Goal: Task Accomplishment & Management: Complete application form

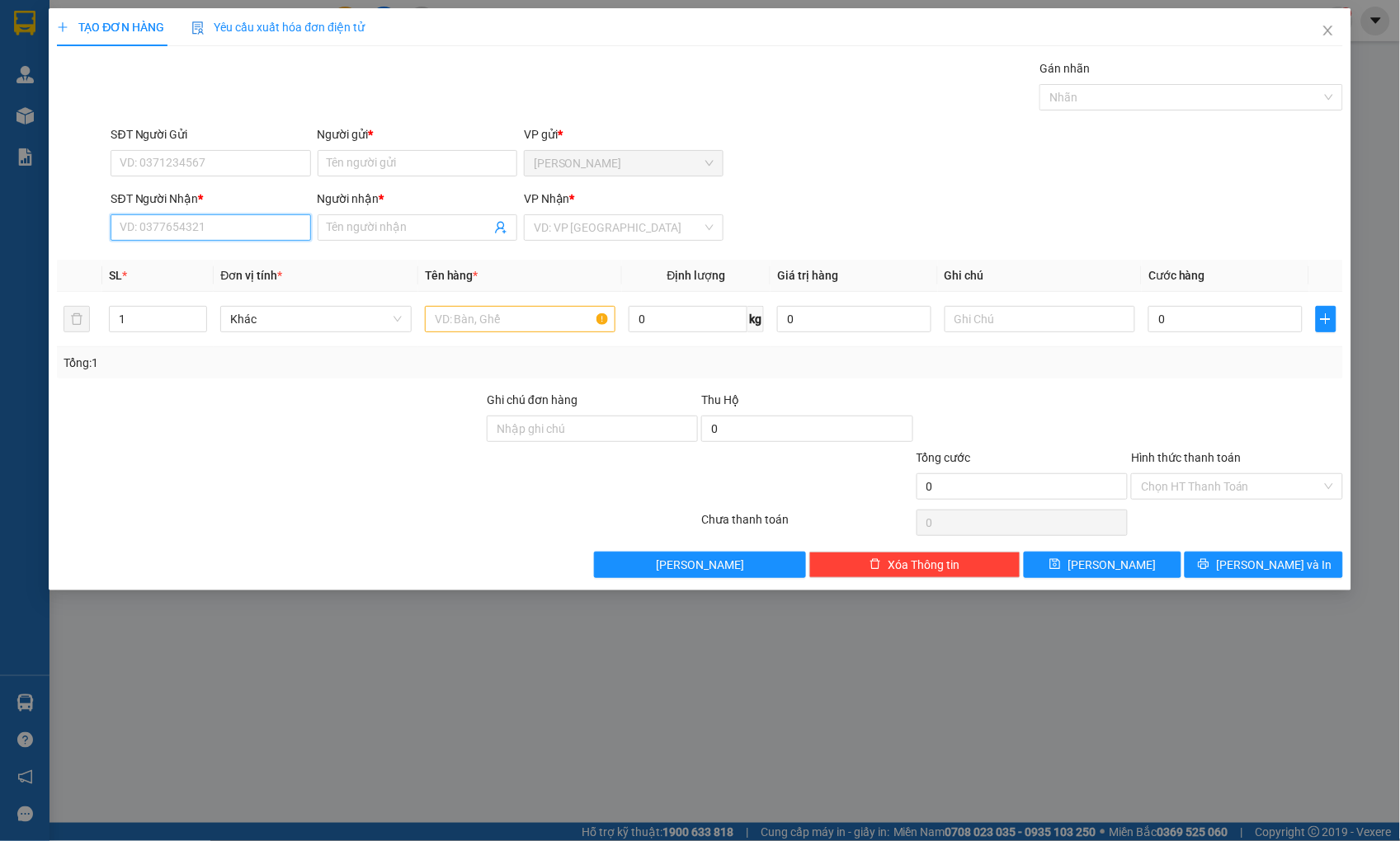
click at [140, 226] on input "SĐT Người Nhận *" at bounding box center [210, 228] width 199 height 26
click at [210, 230] on input "0797963179" at bounding box center [210, 228] width 199 height 26
drag, startPoint x: 210, startPoint y: 230, endPoint x: 79, endPoint y: 242, distance: 131.5
click at [79, 242] on div "SĐT Người Nhận * 0797963179 0797963179 Người nhận * Tên người nhận VP Nhận * VD…" at bounding box center [699, 218] width 1288 height 57
type input "0797963179"
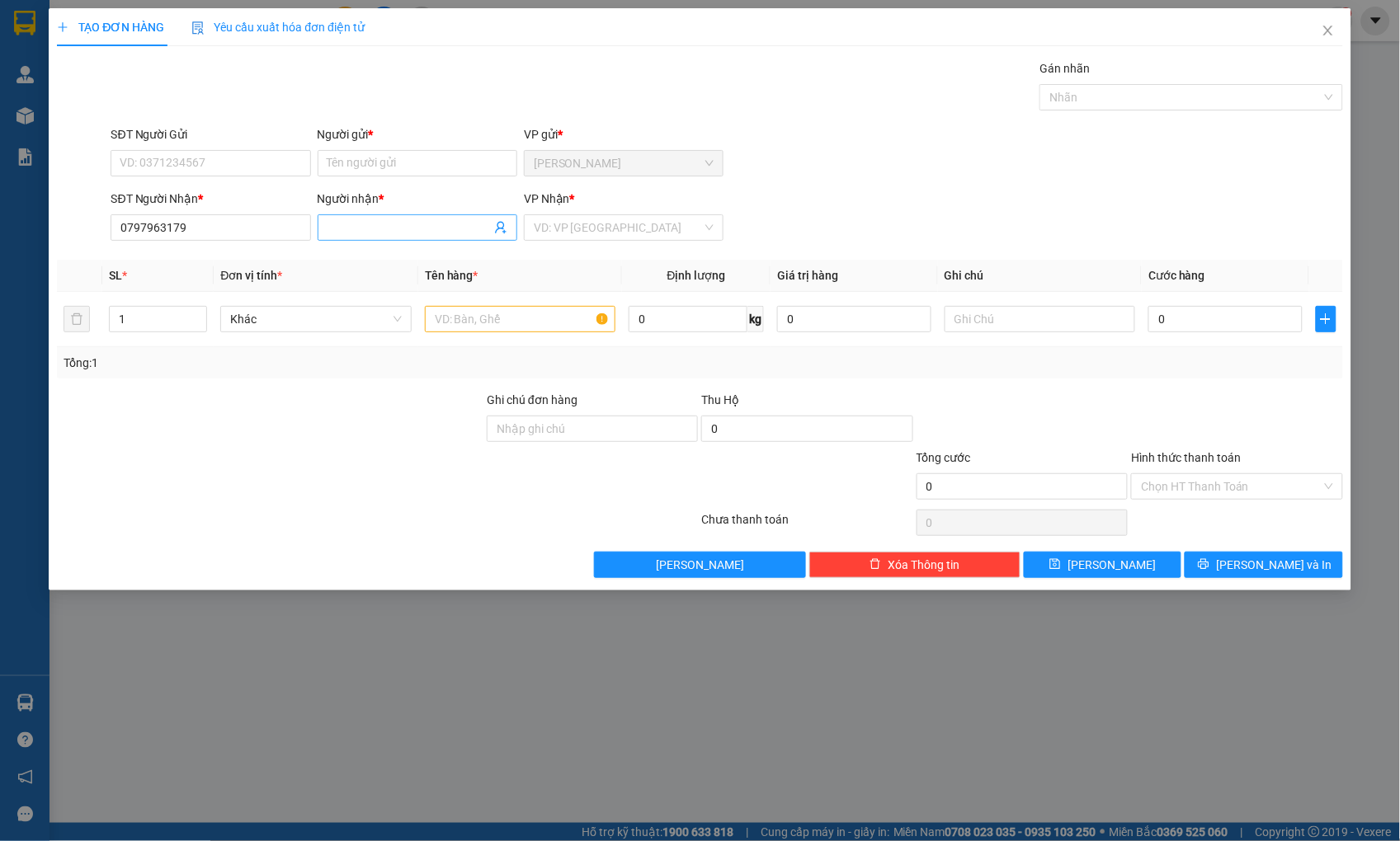
click at [458, 226] on input "Người nhận *" at bounding box center [409, 227] width 164 height 18
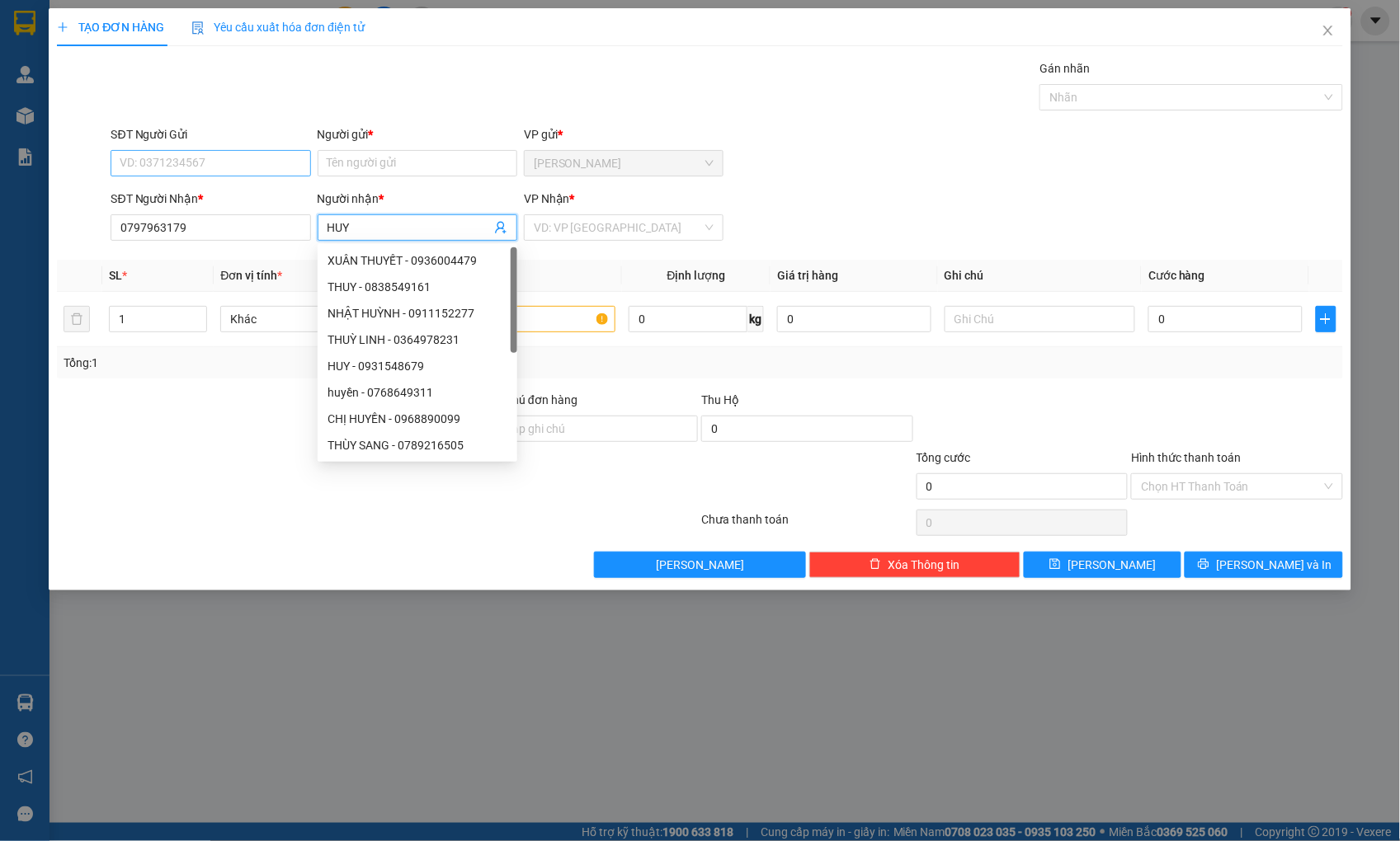
type input "HUY"
click at [281, 164] on input "SĐT Người Gửi" at bounding box center [210, 164] width 199 height 26
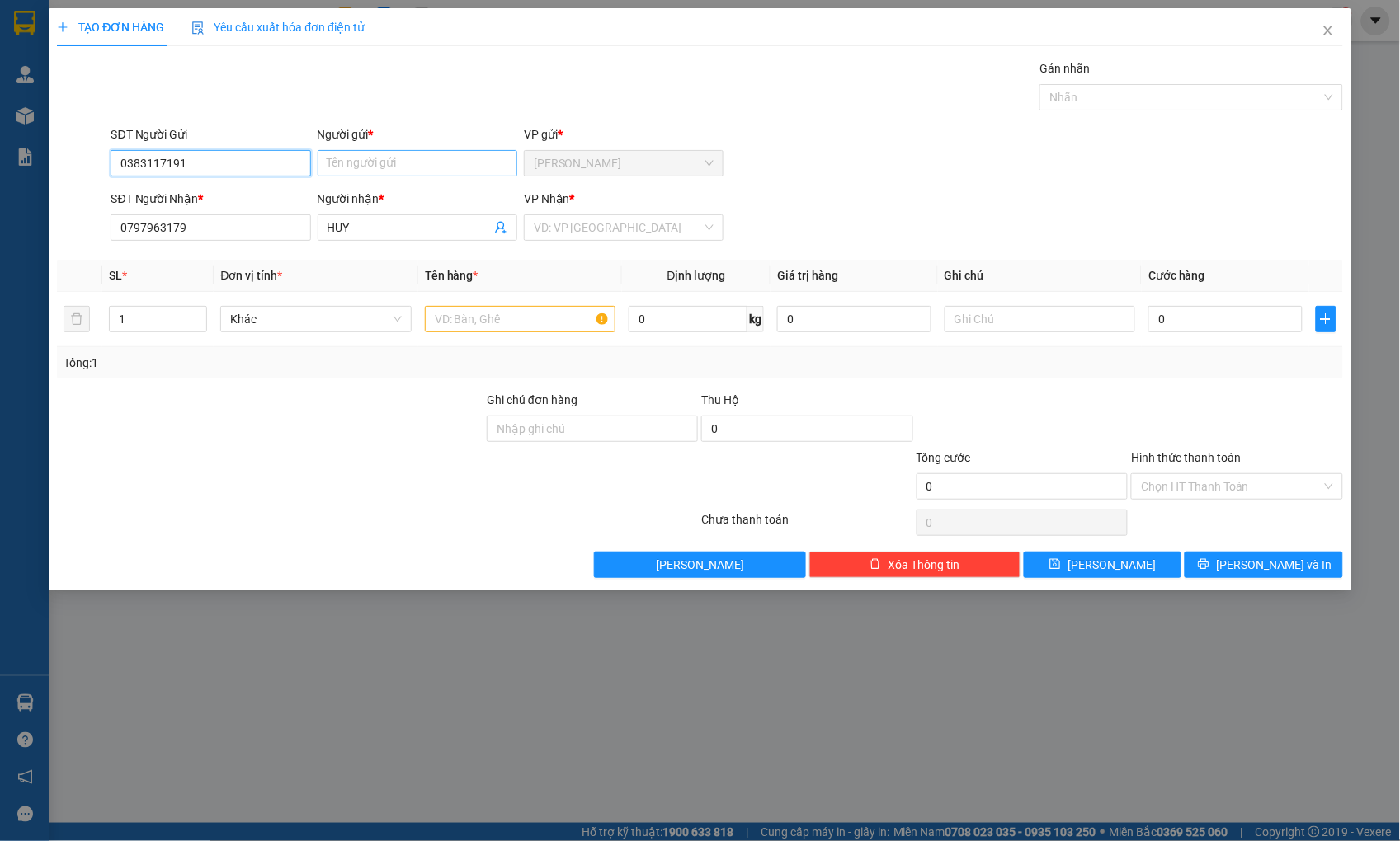
type input "0383117191"
click at [412, 161] on input "Người gửi *" at bounding box center [418, 164] width 199 height 26
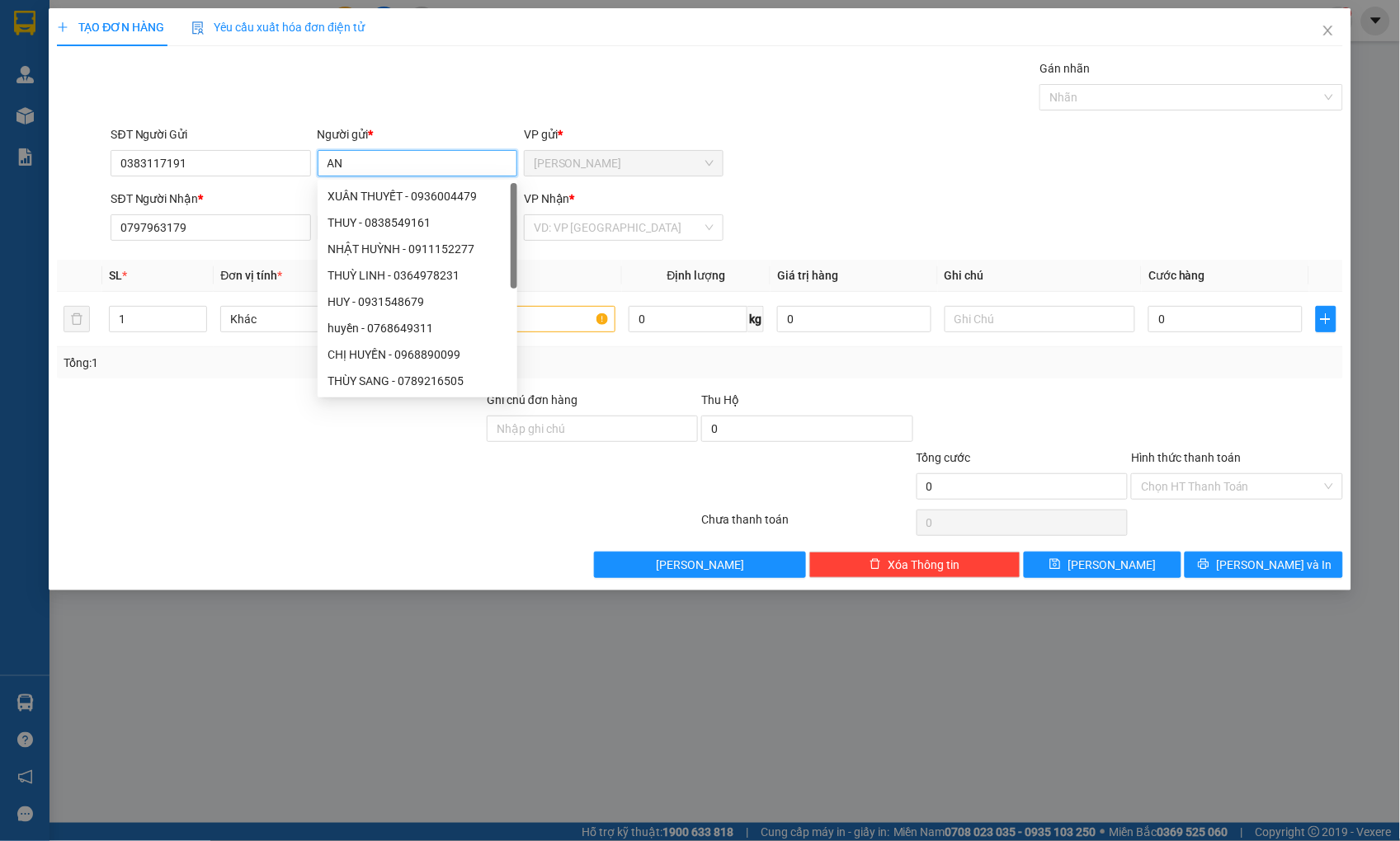
type input "A"
type input "ÁNH TUYẾT"
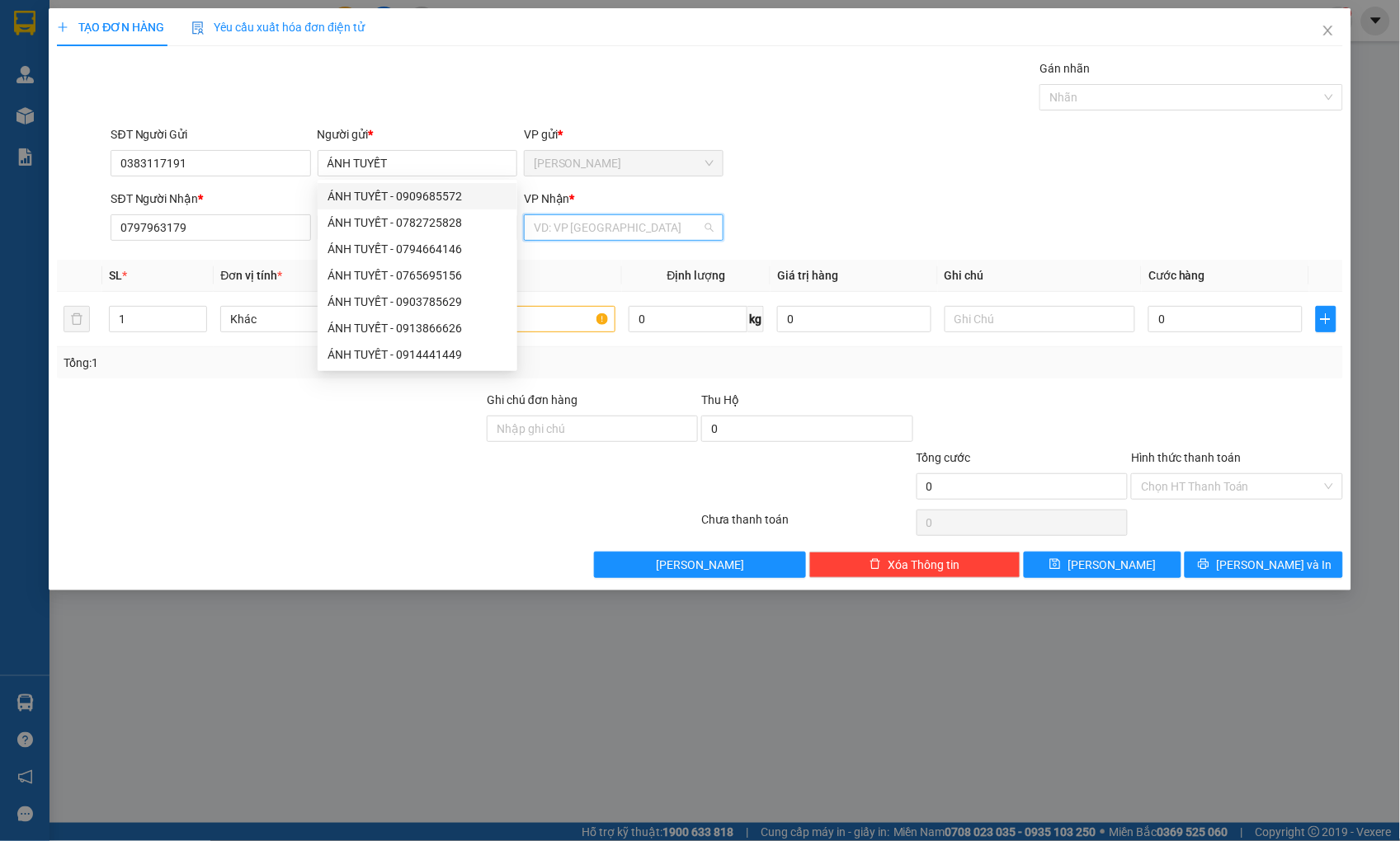
click at [598, 231] on input "search" at bounding box center [617, 228] width 168 height 24
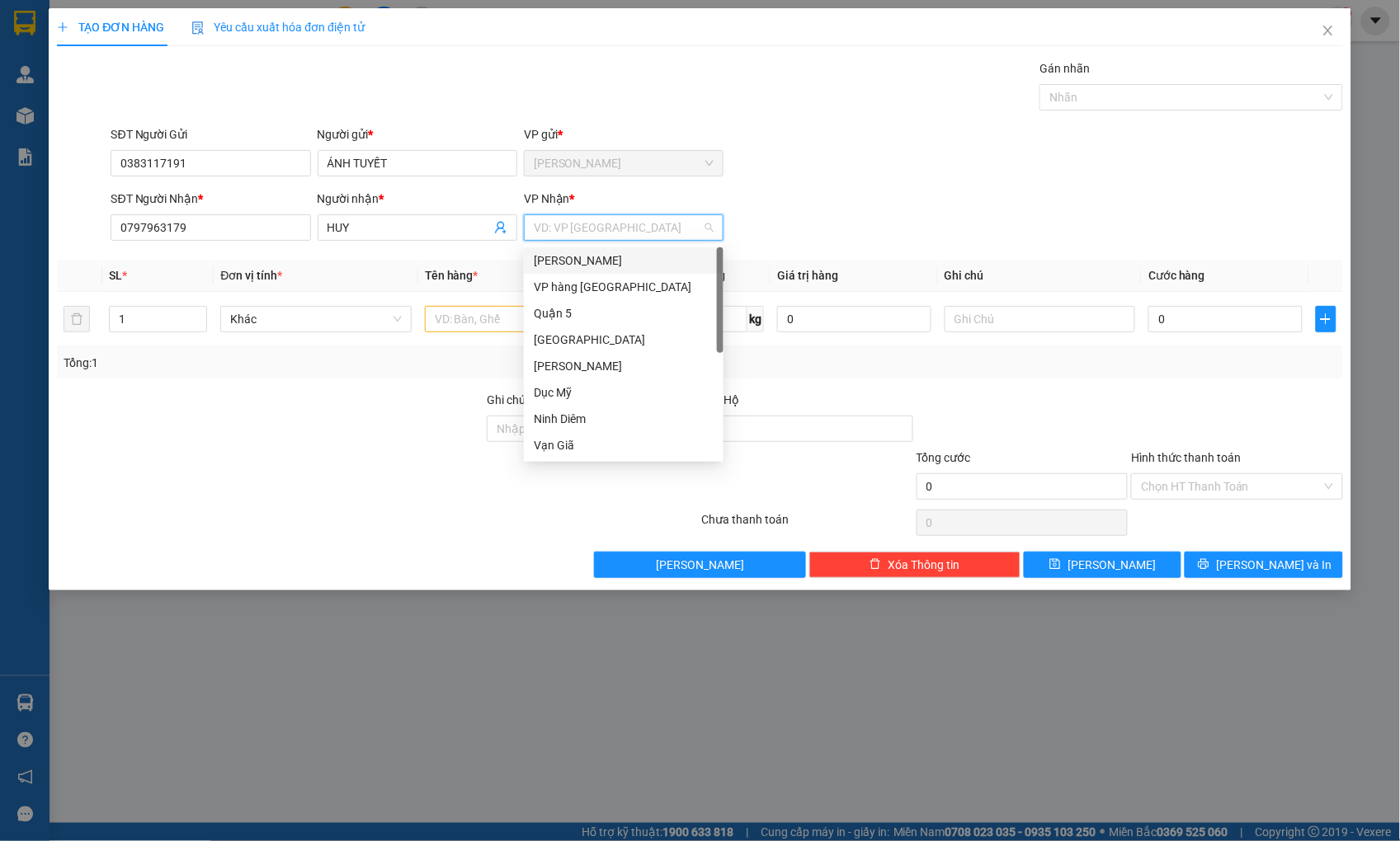
click at [581, 254] on div "[PERSON_NAME]" at bounding box center [623, 260] width 180 height 18
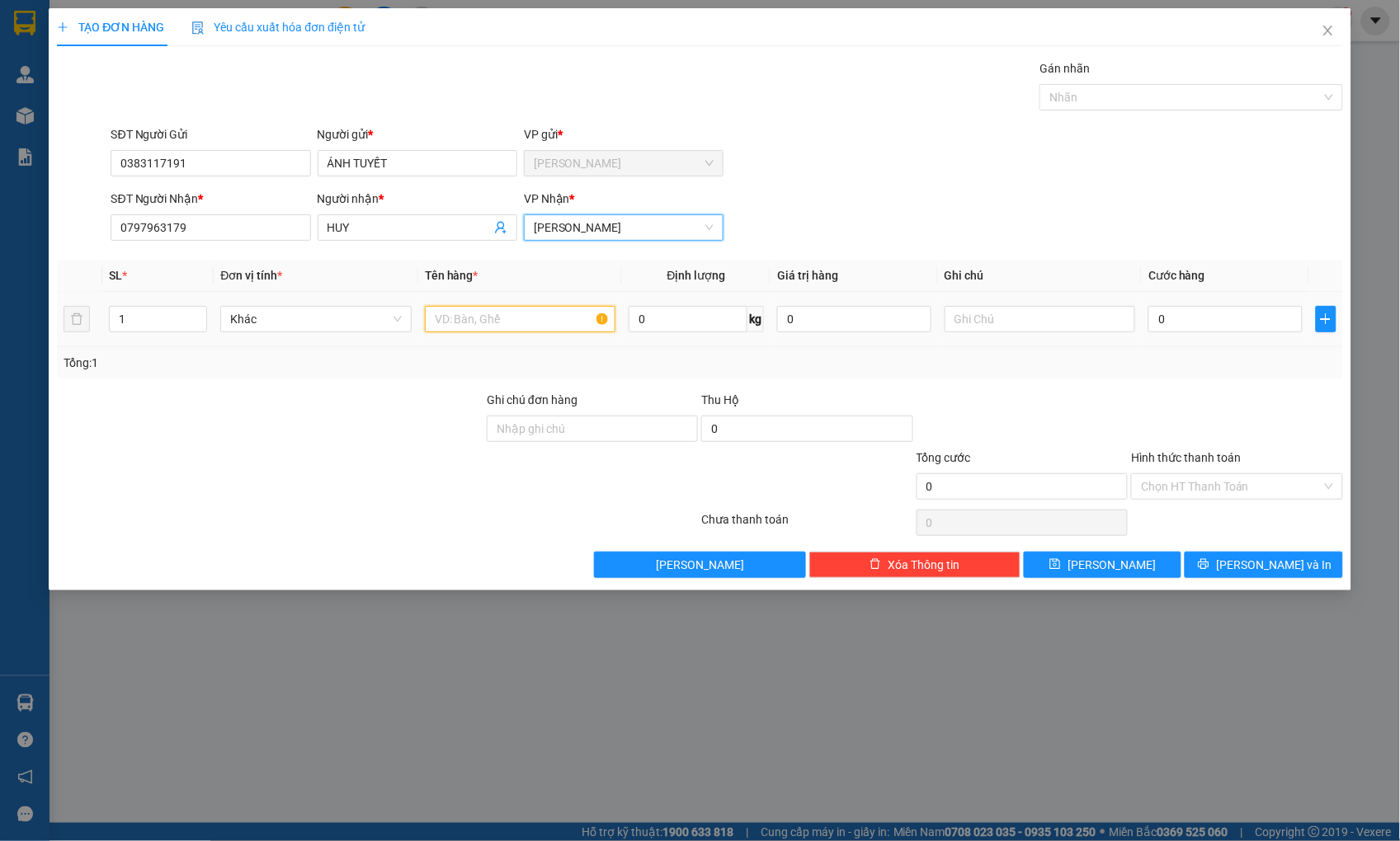
click at [518, 318] on input "text" at bounding box center [520, 319] width 191 height 26
type input "KIỆN"
click at [1194, 311] on input "0" at bounding box center [1224, 319] width 153 height 26
type input "3"
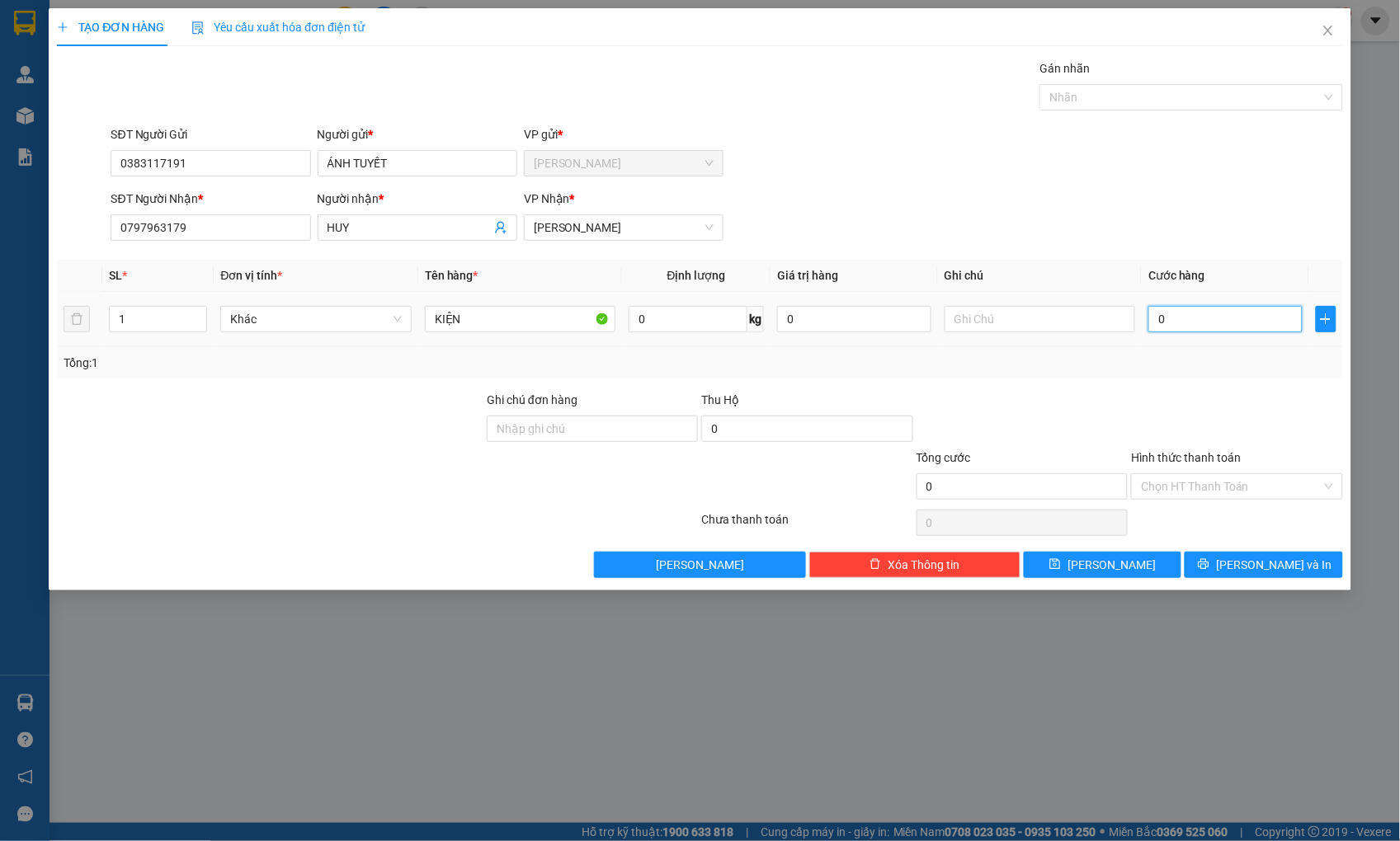
type input "3"
type input "0"
type input "02"
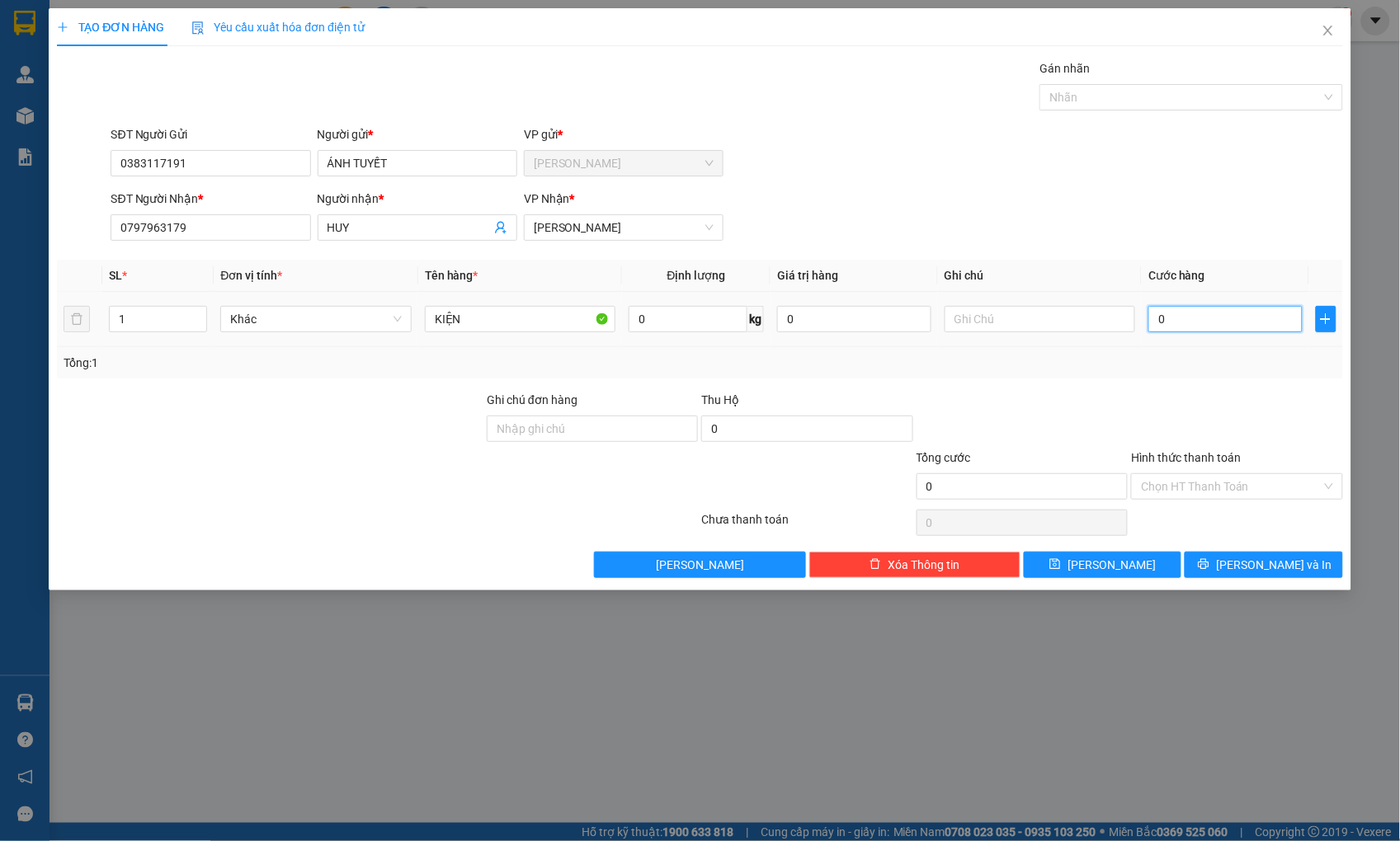
type input "2"
type input "020"
type input "20"
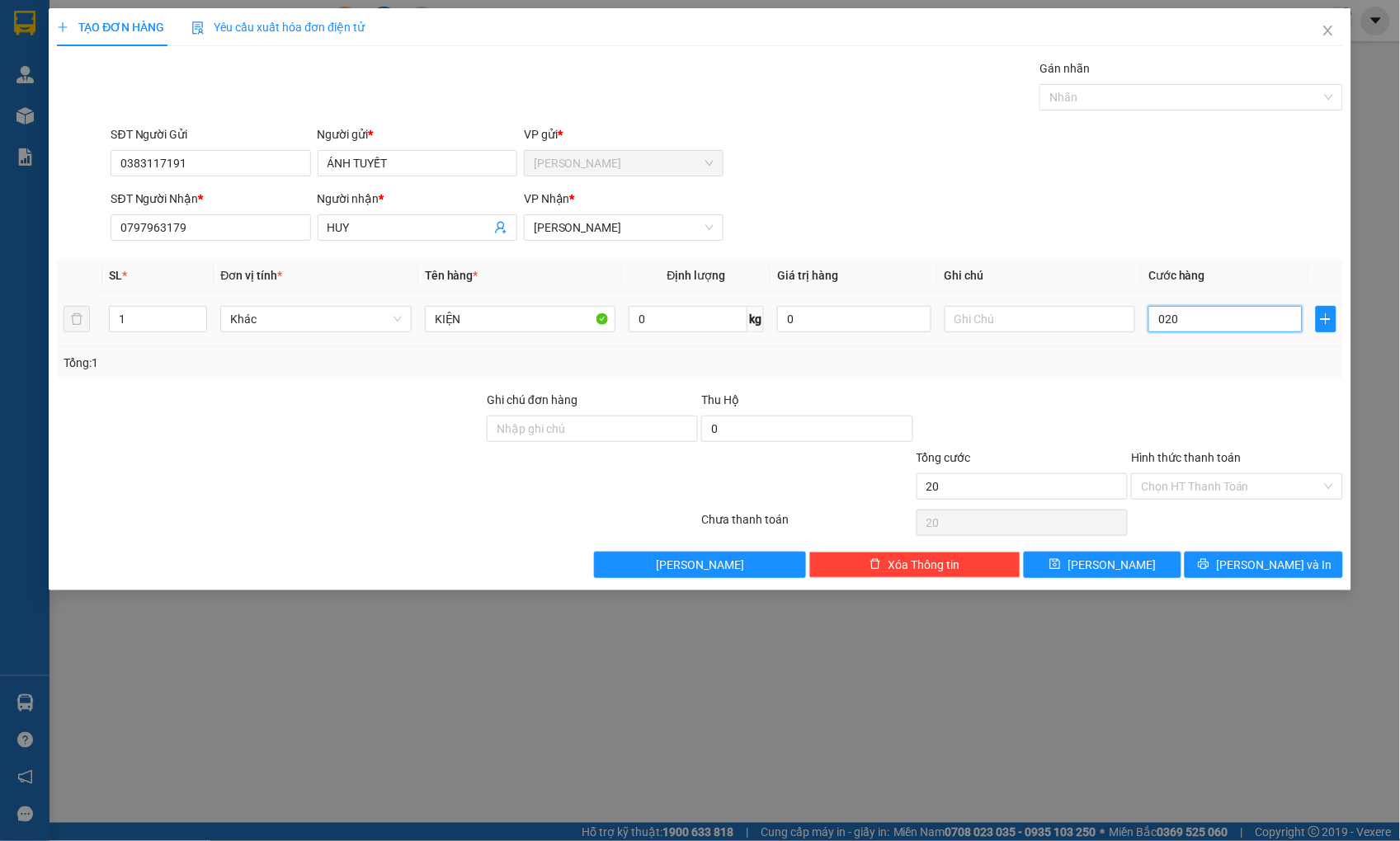
type input "0.200"
type input "200"
type input "200.000"
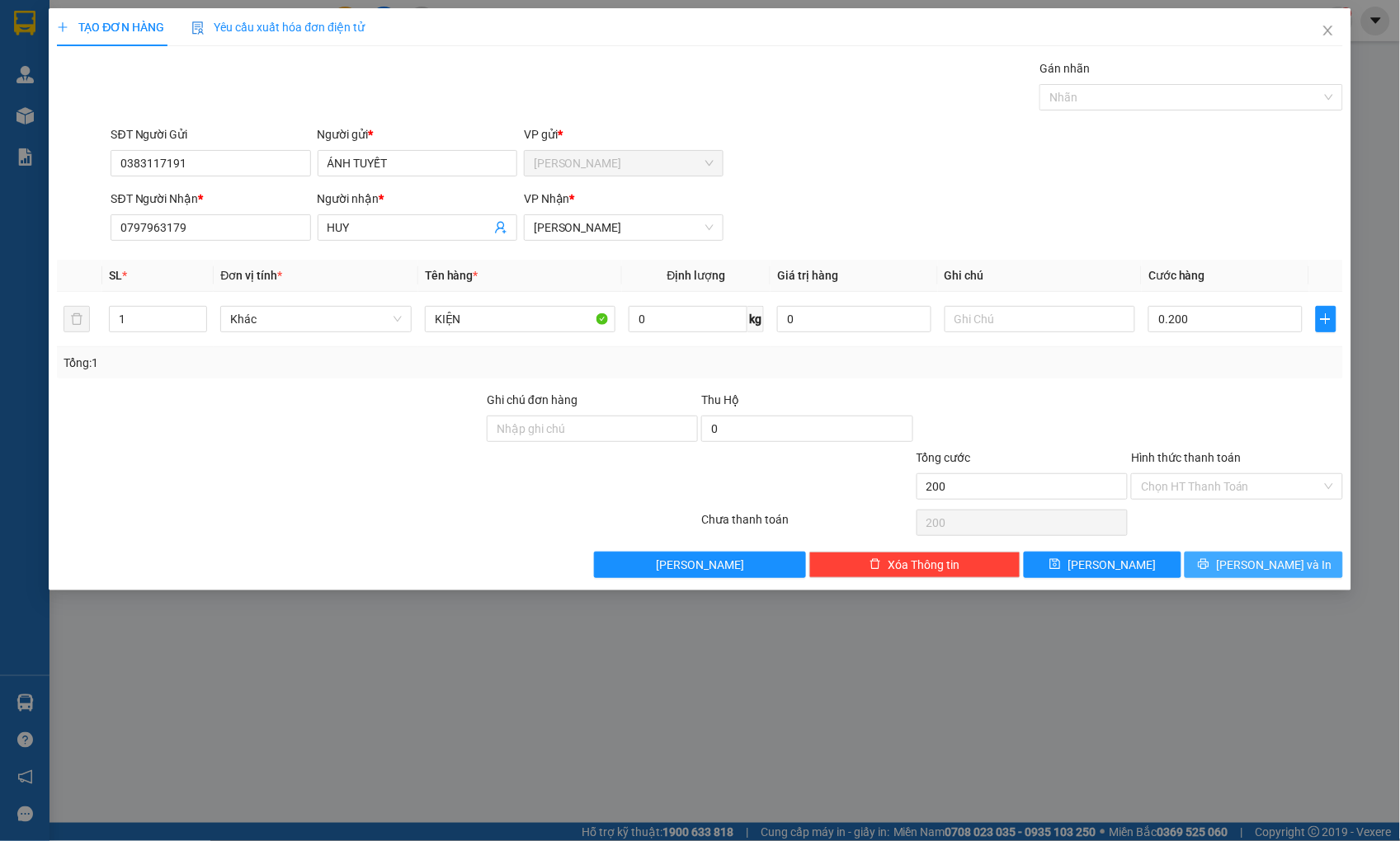
type input "200.000"
click at [1209, 561] on icon "printer" at bounding box center [1203, 564] width 11 height 11
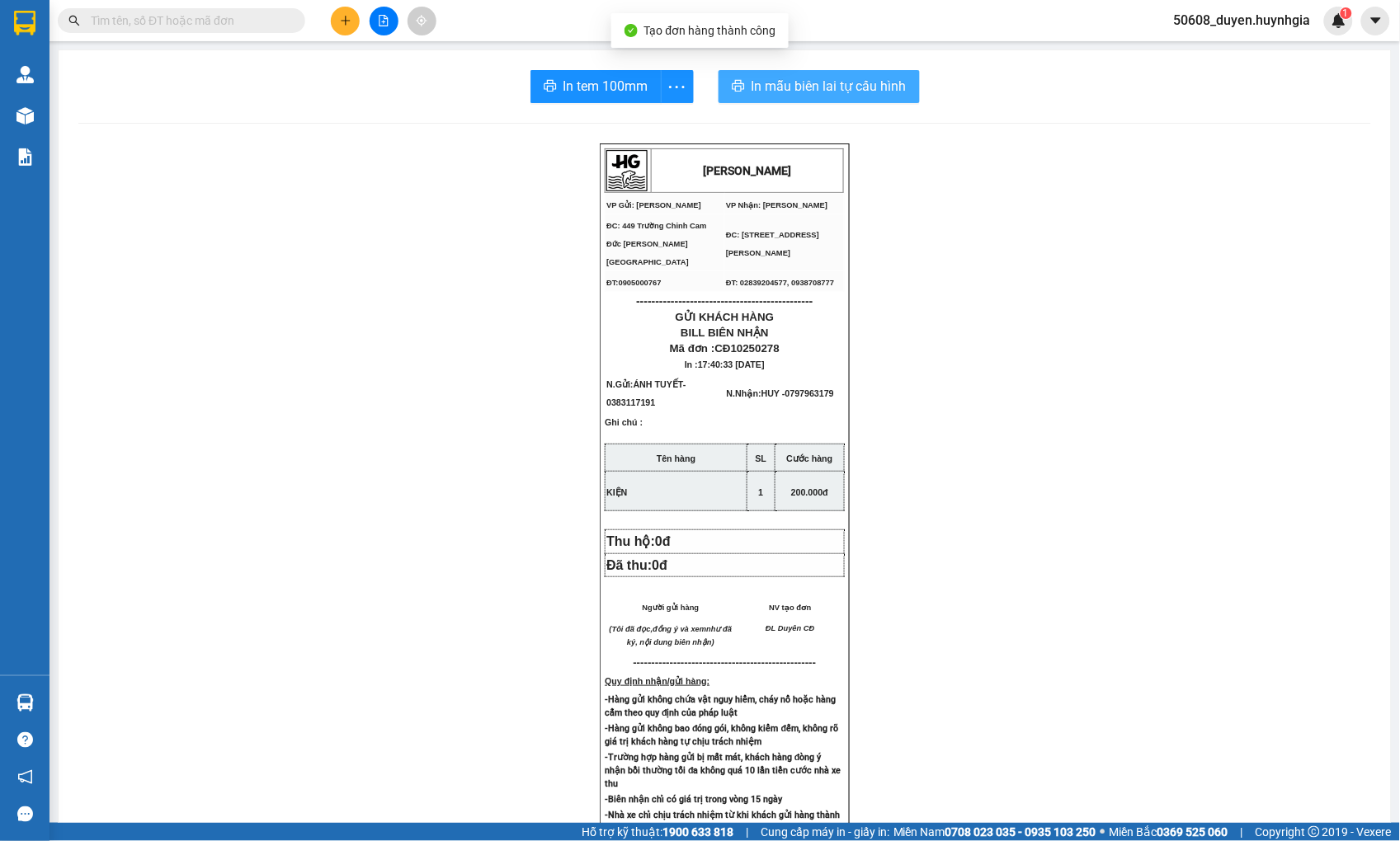
click at [766, 87] on span "In mẫu biên lai tự cấu hình" at bounding box center [829, 87] width 155 height 21
click at [350, 12] on button at bounding box center [345, 21] width 29 height 29
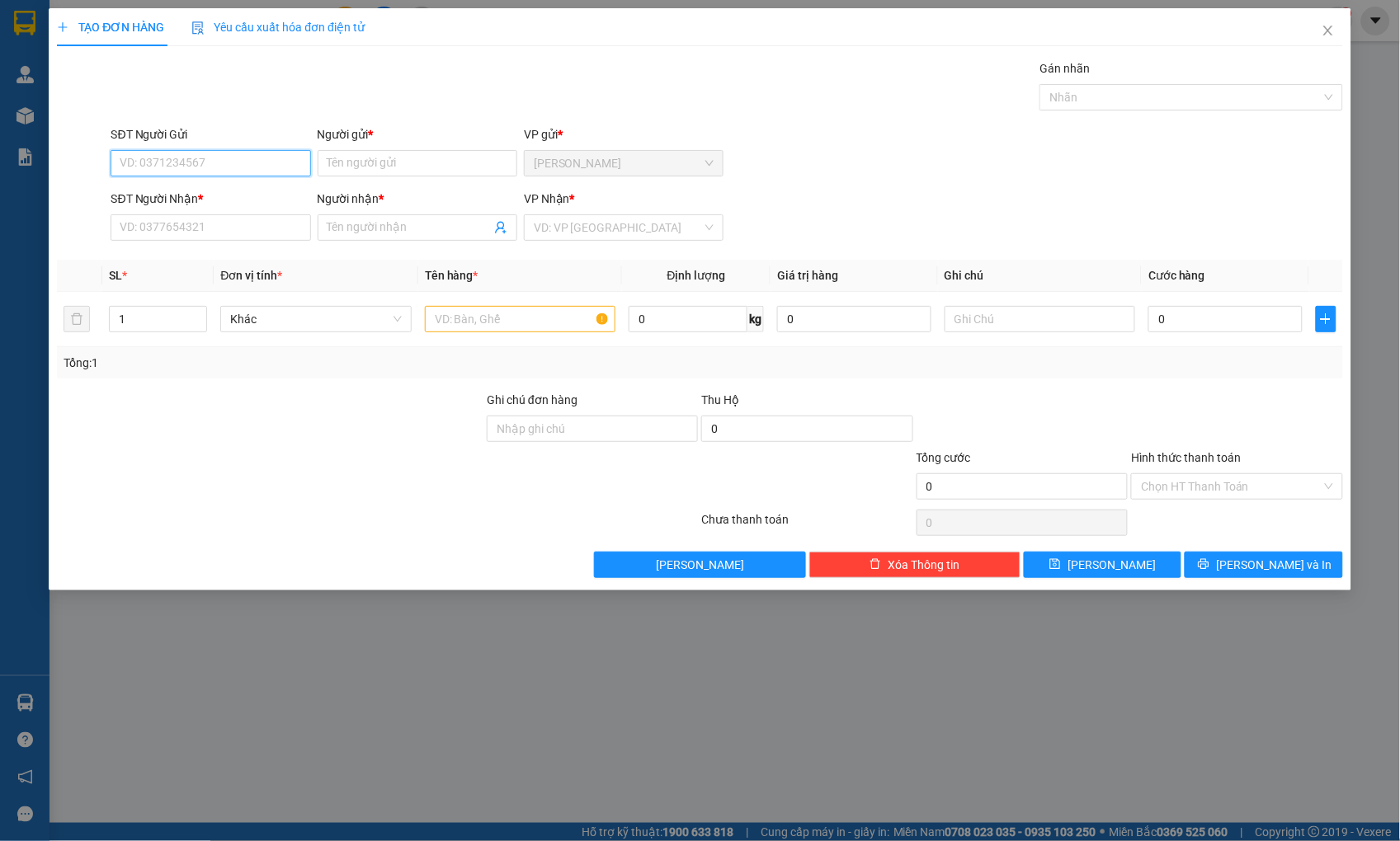
click at [244, 161] on input "SĐT Người Gửi" at bounding box center [210, 164] width 199 height 26
click at [194, 162] on input "0" at bounding box center [210, 164] width 199 height 26
click at [265, 161] on input "0" at bounding box center [210, 164] width 199 height 26
click at [212, 204] on div "0399971168 - HIỀN" at bounding box center [211, 196] width 180 height 18
type input "0399971168"
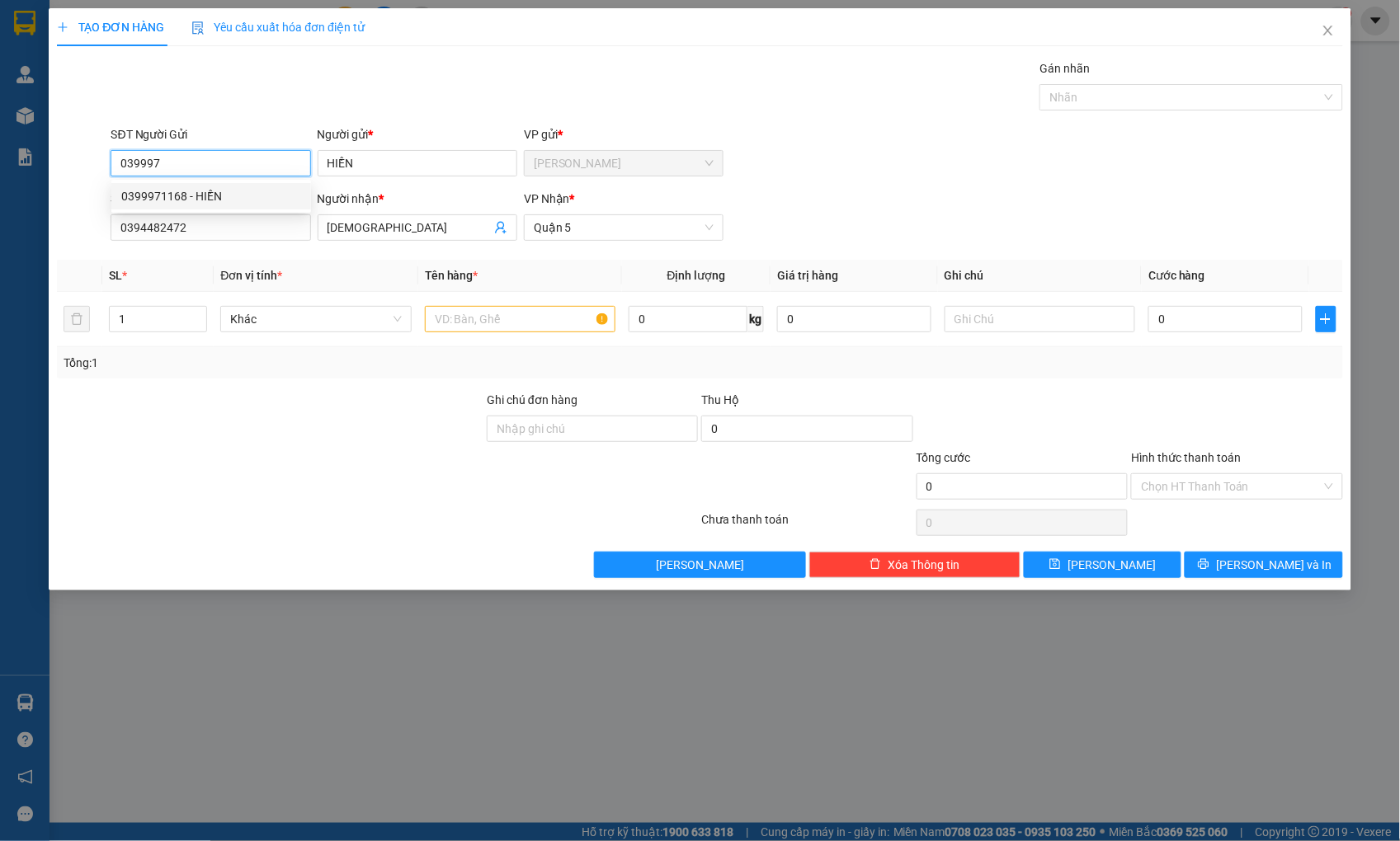
type input "HIỀN"
type input "0394482472"
type input "[DEMOGRAPHIC_DATA]"
type input "0399971168"
click at [508, 324] on input "text" at bounding box center [520, 319] width 191 height 26
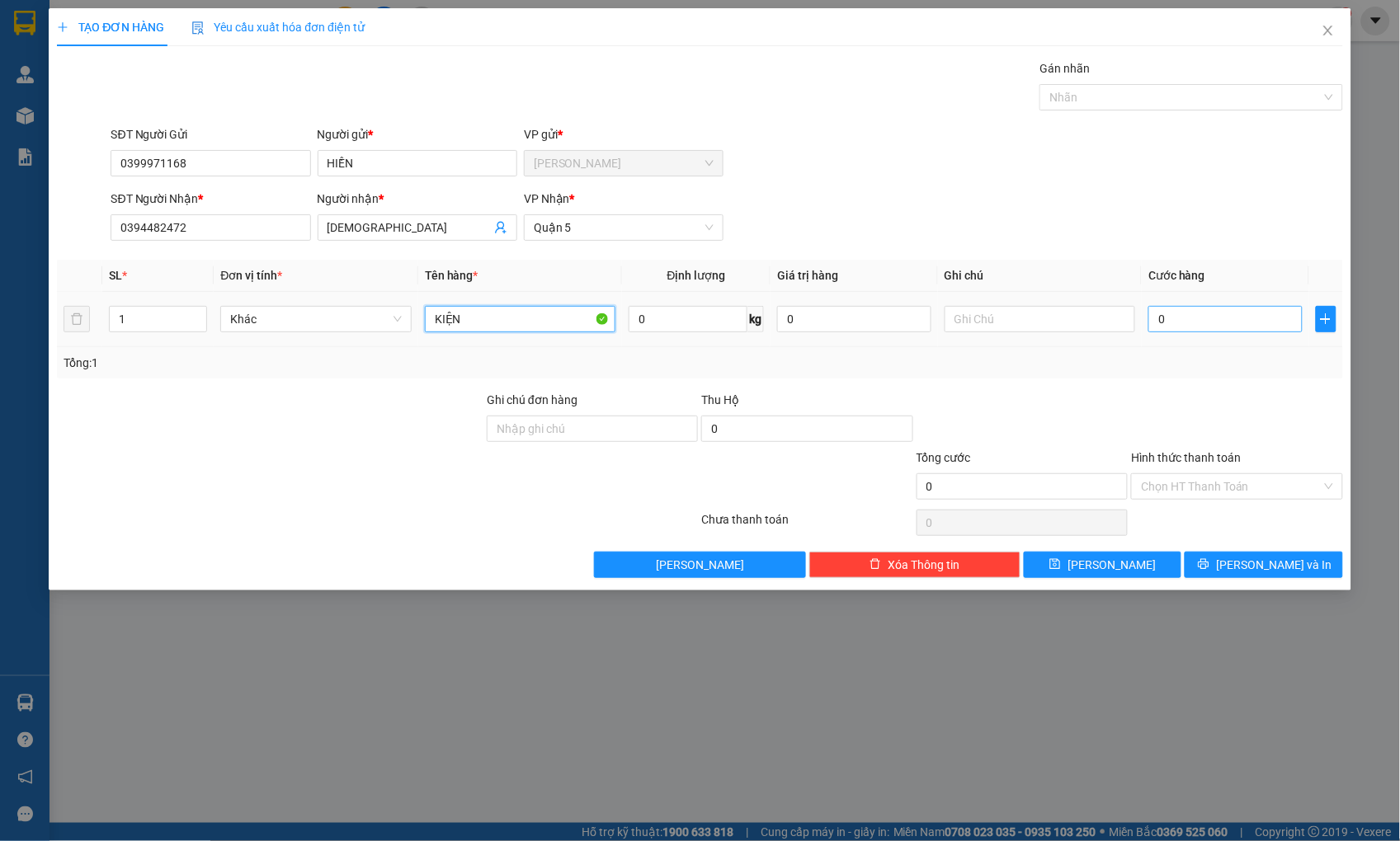
type input "KIỆN"
click at [1234, 325] on input "0" at bounding box center [1224, 319] width 153 height 26
type input "6"
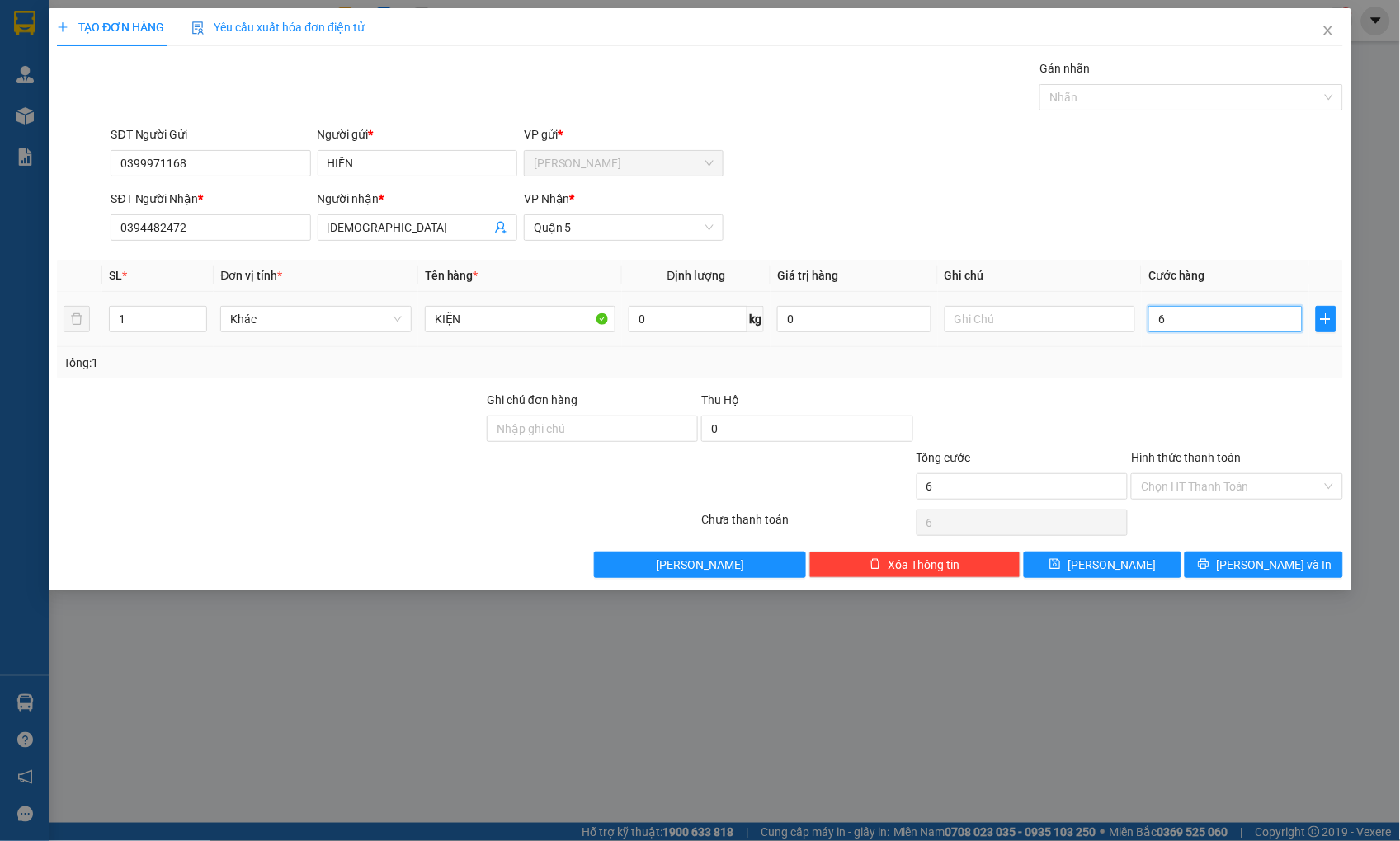
type input "60"
type input "60.000"
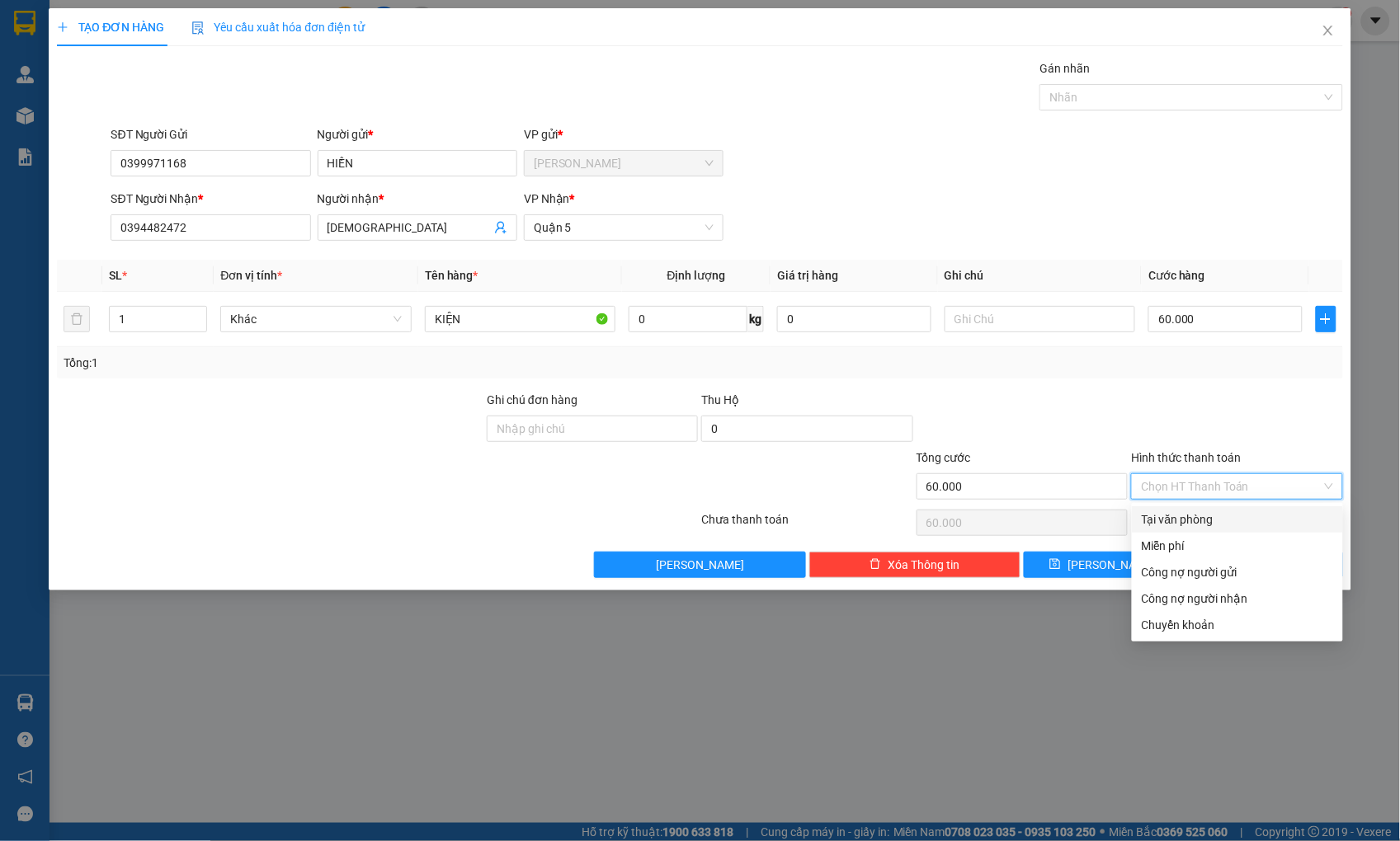
click at [1256, 490] on input "Hình thức thanh toán" at bounding box center [1231, 486] width 180 height 24
click at [1249, 517] on div "Tại văn phòng" at bounding box center [1236, 519] width 191 height 18
type input "0"
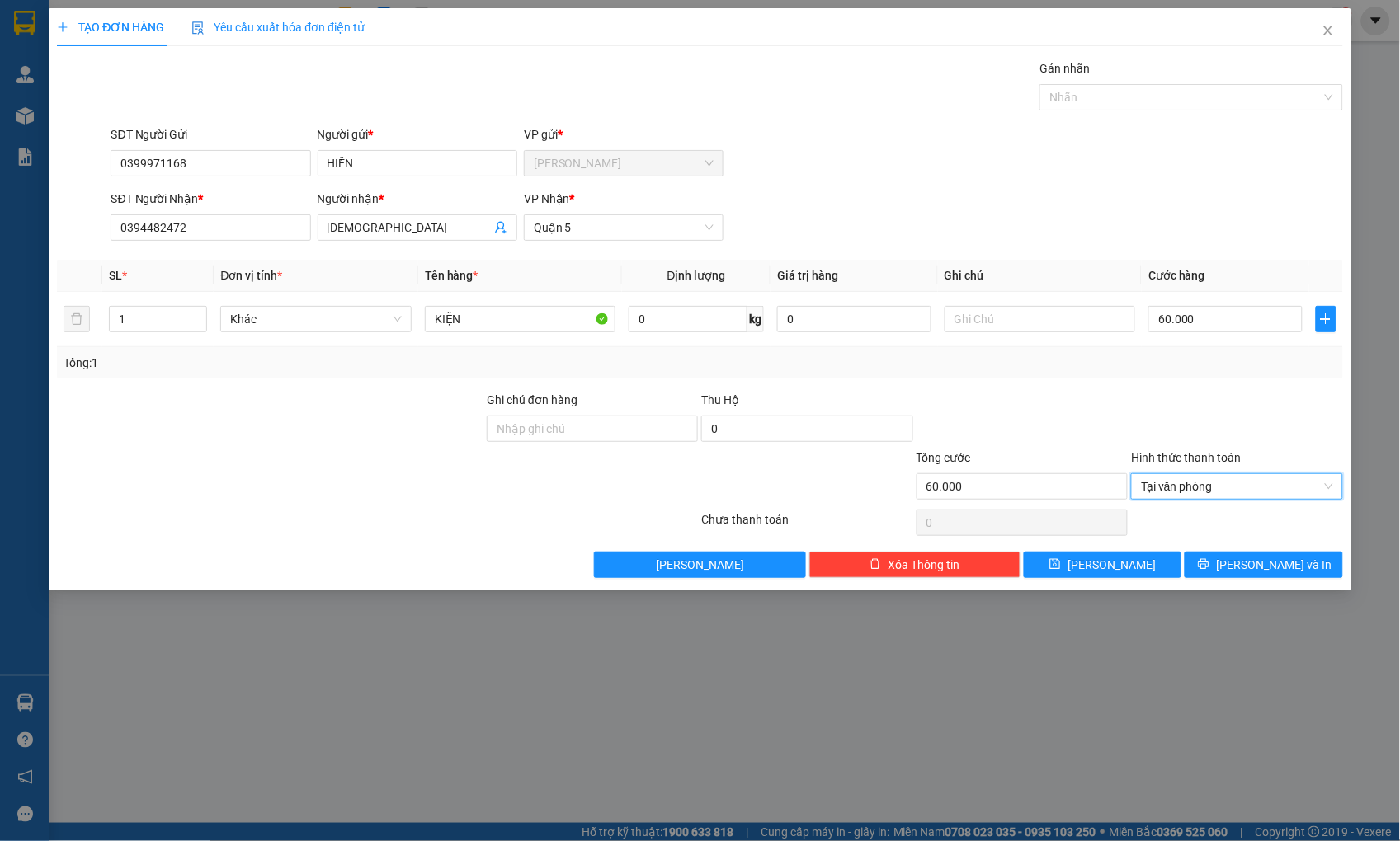
click at [1216, 400] on div at bounding box center [1236, 420] width 215 height 57
click at [1209, 563] on icon "printer" at bounding box center [1203, 564] width 11 height 11
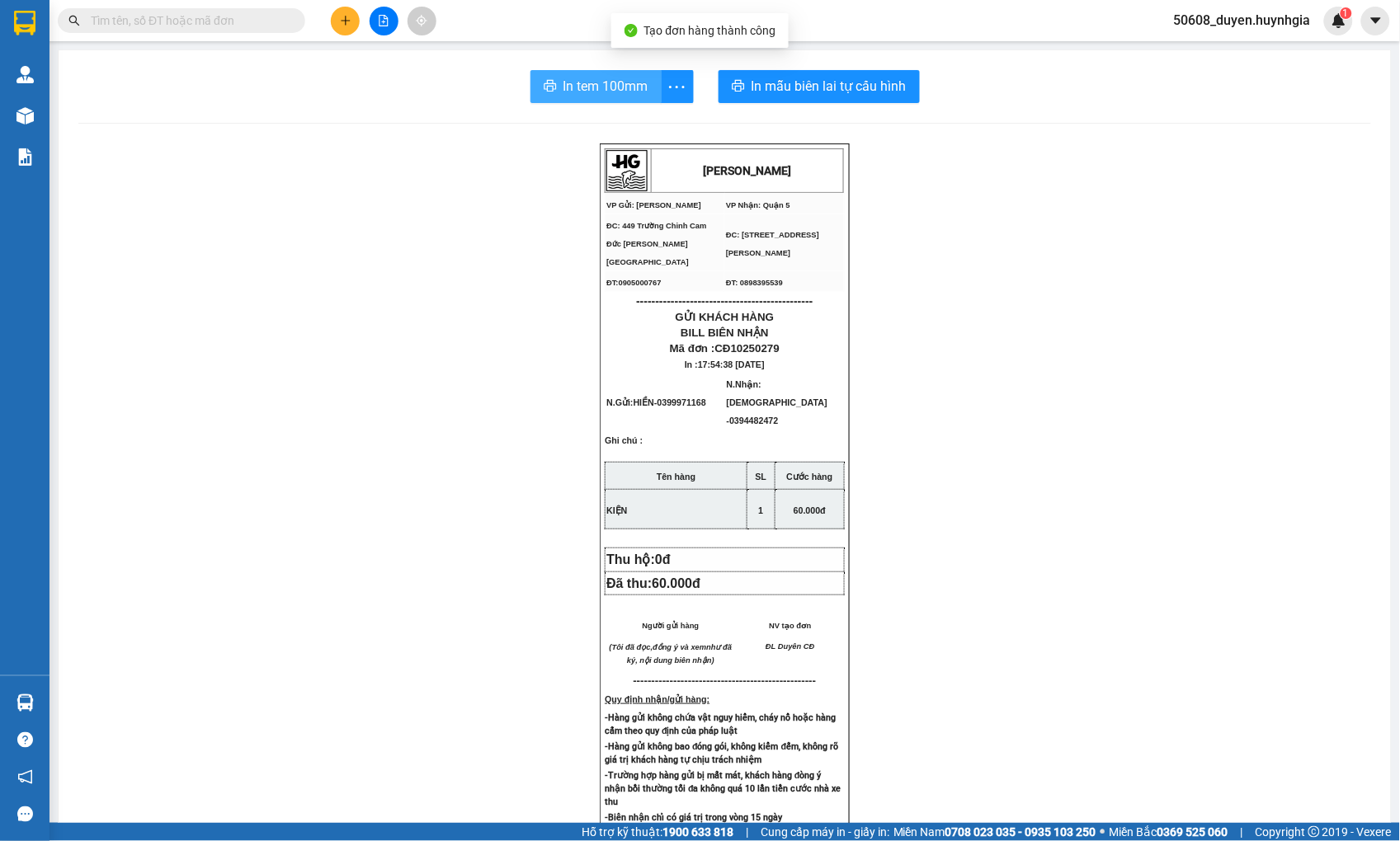
click at [626, 87] on span "In tem 100mm" at bounding box center [606, 87] width 85 height 21
